Goal: Task Accomplishment & Management: Manage account settings

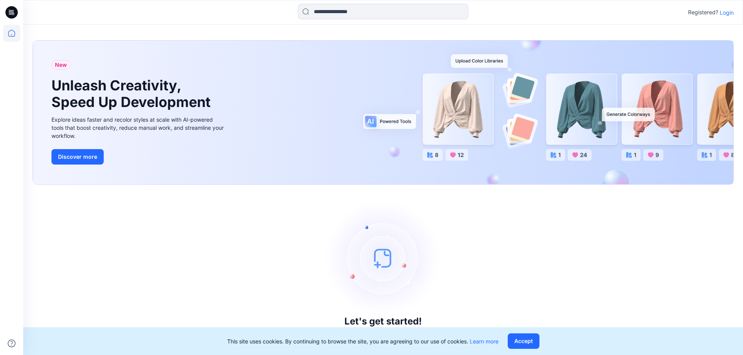
click at [731, 6] on div "Registered? Login" at bounding box center [382, 12] width 719 height 17
click at [731, 13] on p "Login" at bounding box center [727, 13] width 14 height 8
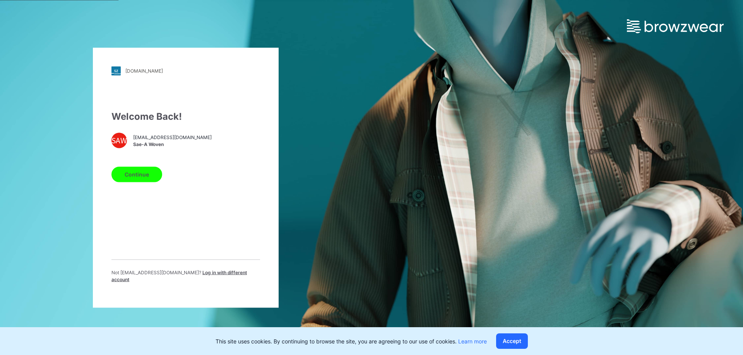
click at [124, 188] on div "Welcome Back! SAW [EMAIL_ADDRESS][DOMAIN_NAME] Sae-A Woven Continue Not [EMAIL_…" at bounding box center [185, 199] width 149 height 180
click at [135, 181] on button "Continue" at bounding box center [136, 174] width 51 height 15
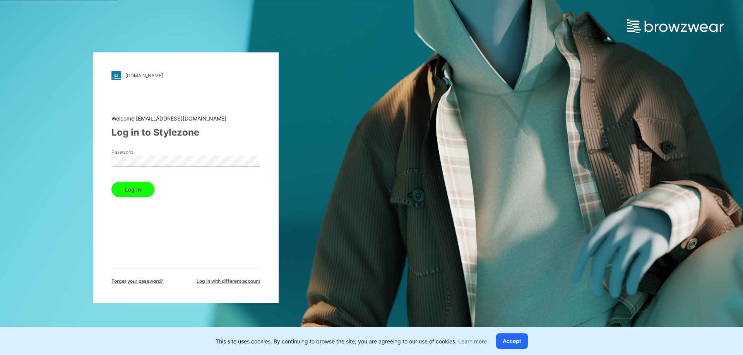
click at [111, 182] on button "Log in" at bounding box center [132, 189] width 43 height 15
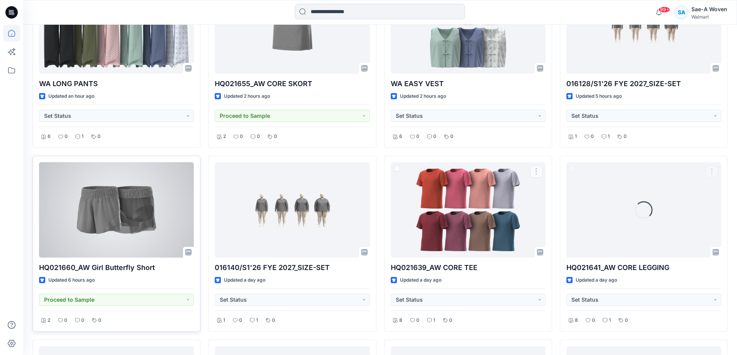
scroll to position [299, 0]
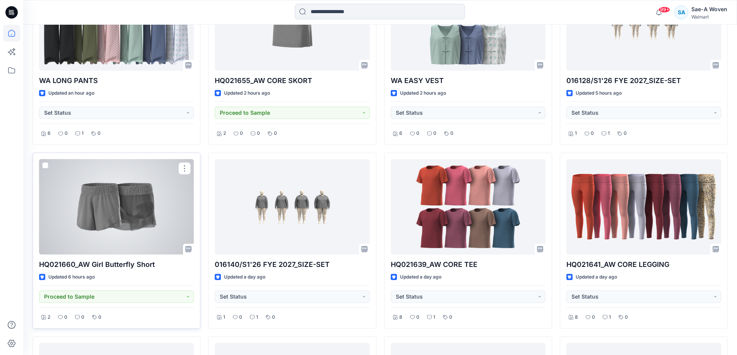
click at [135, 236] on div at bounding box center [116, 207] width 155 height 96
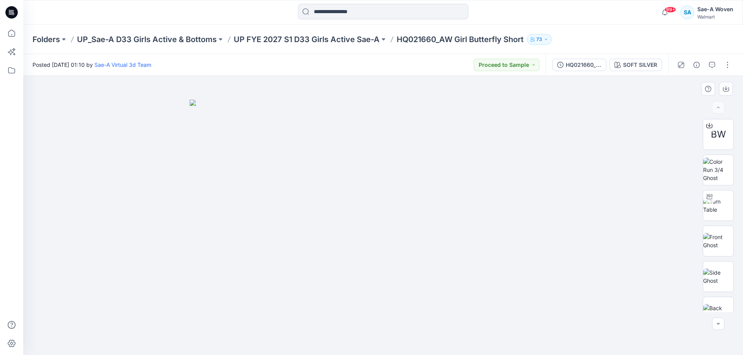
click at [84, 169] on div at bounding box center [383, 216] width 720 height 280
